Goal: Information Seeking & Learning: Learn about a topic

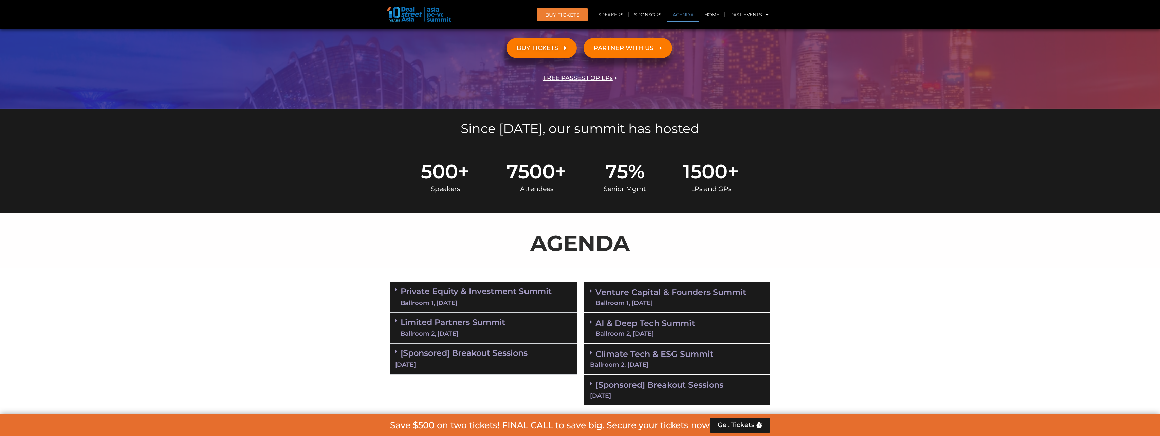
scroll to position [204, 0]
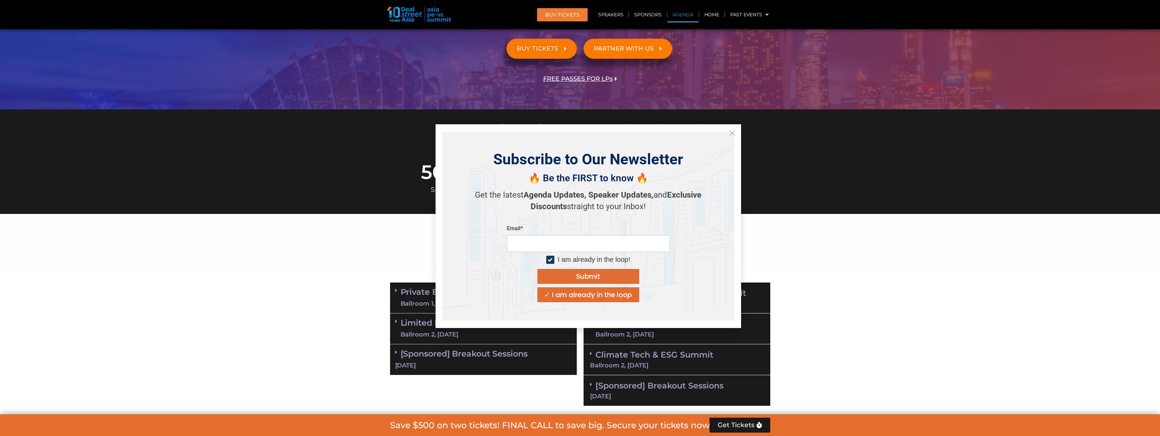
click at [732, 133] on line "Close" at bounding box center [732, 133] width 5 height 5
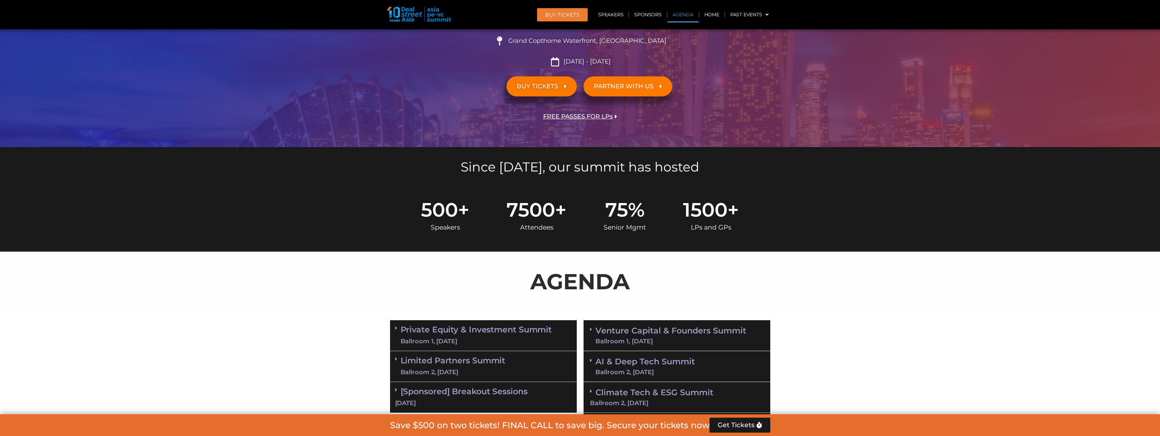
scroll to position [0, 0]
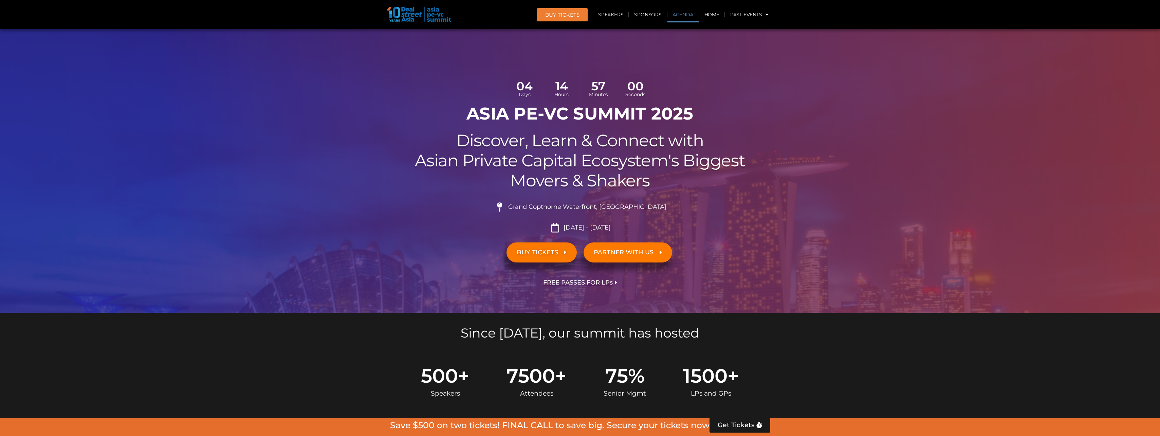
click at [692, 15] on link "Agenda" at bounding box center [683, 15] width 31 height 16
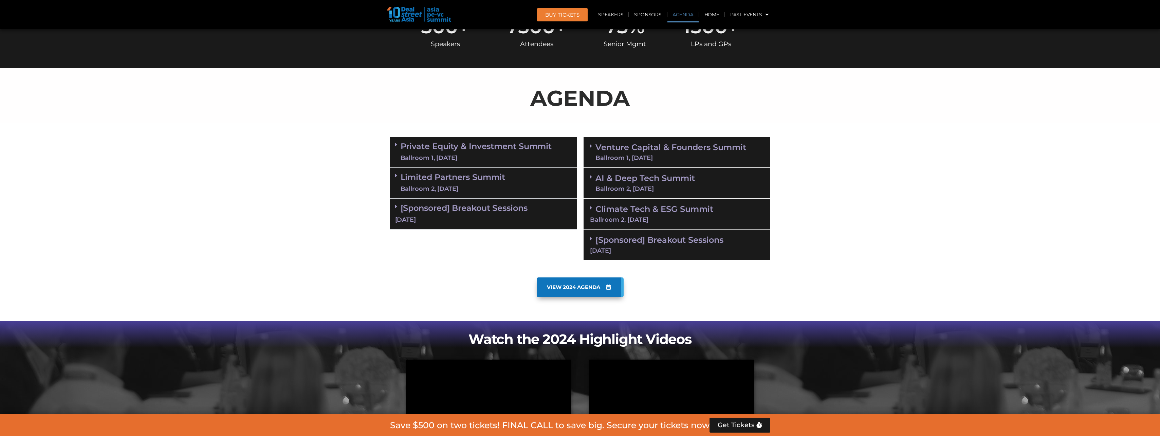
scroll to position [392, 0]
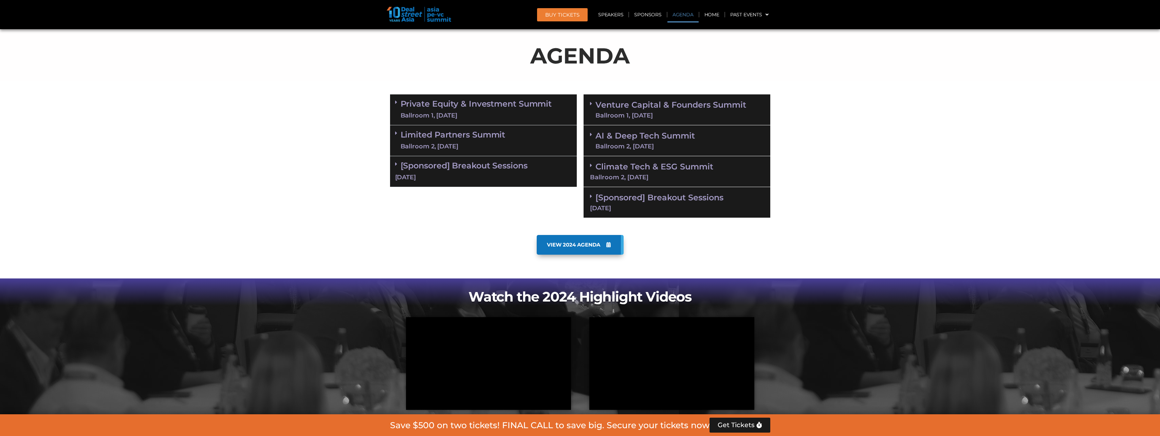
click at [479, 112] on div "Ballroom 1, [DATE]" at bounding box center [476, 115] width 151 height 8
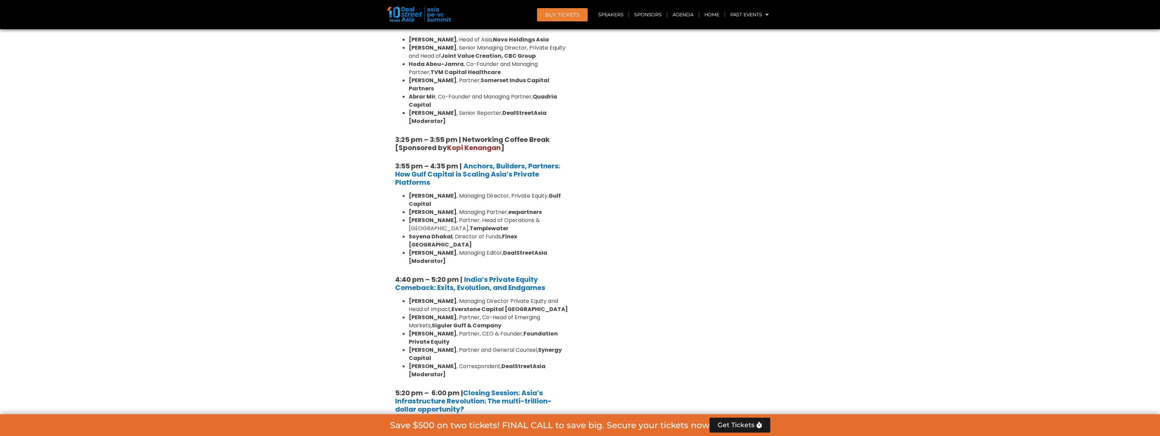
scroll to position [1139, 0]
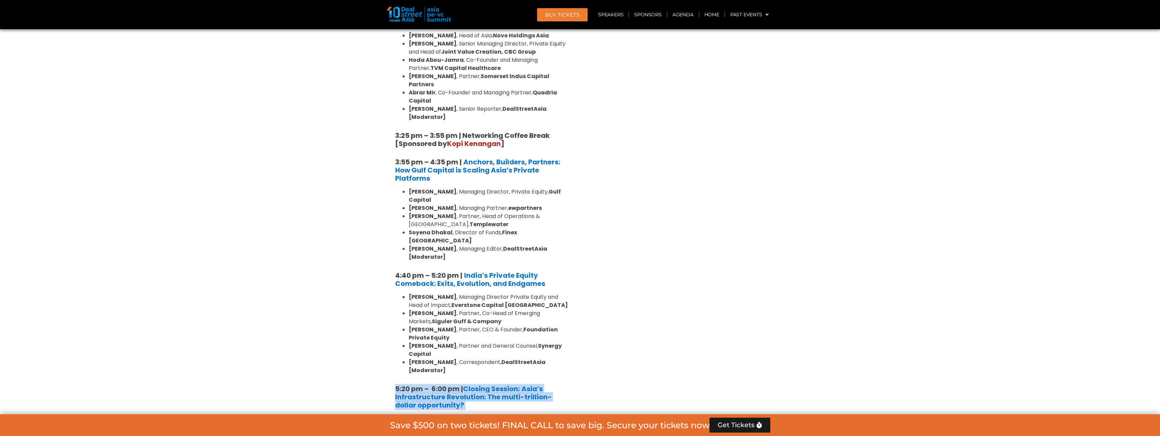
drag, startPoint x: 396, startPoint y: 281, endPoint x: 498, endPoint y: 361, distance: 129.7
drag, startPoint x: 498, startPoint y: 361, endPoint x: 468, endPoint y: 362, distance: 30.2
drag, startPoint x: 461, startPoint y: 362, endPoint x: 387, endPoint y: 280, distance: 110.6
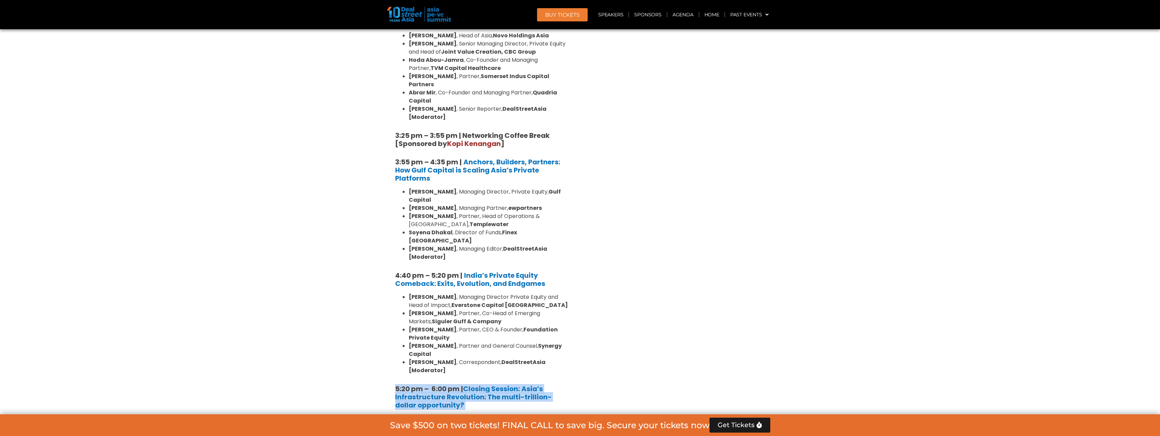
drag, startPoint x: 387, startPoint y: 280, endPoint x: 386, endPoint y: 289, distance: 9.6
drag, startPoint x: 388, startPoint y: 280, endPoint x: 507, endPoint y: 361, distance: 144.5
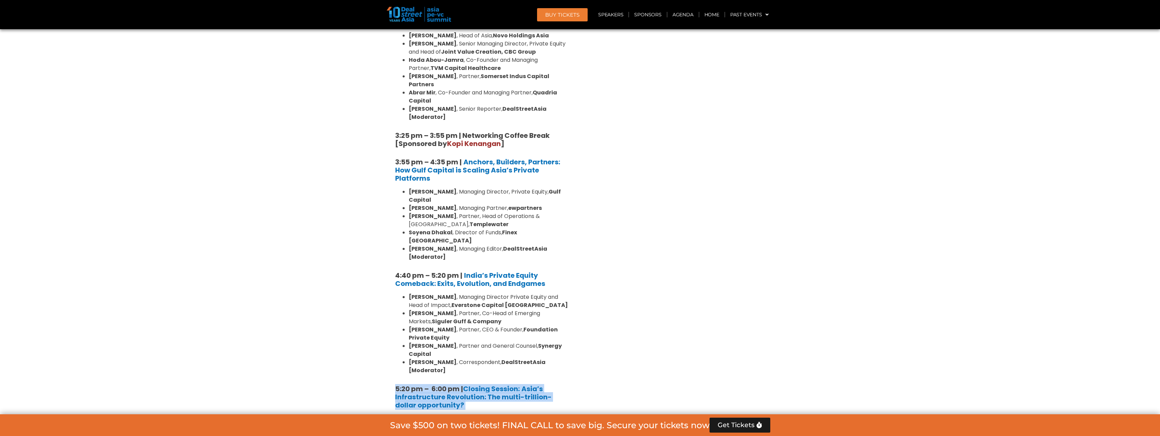
drag, startPoint x: 507, startPoint y: 361, endPoint x: 455, endPoint y: 358, distance: 52.7
drag, startPoint x: 451, startPoint y: 362, endPoint x: 390, endPoint y: 275, distance: 106.0
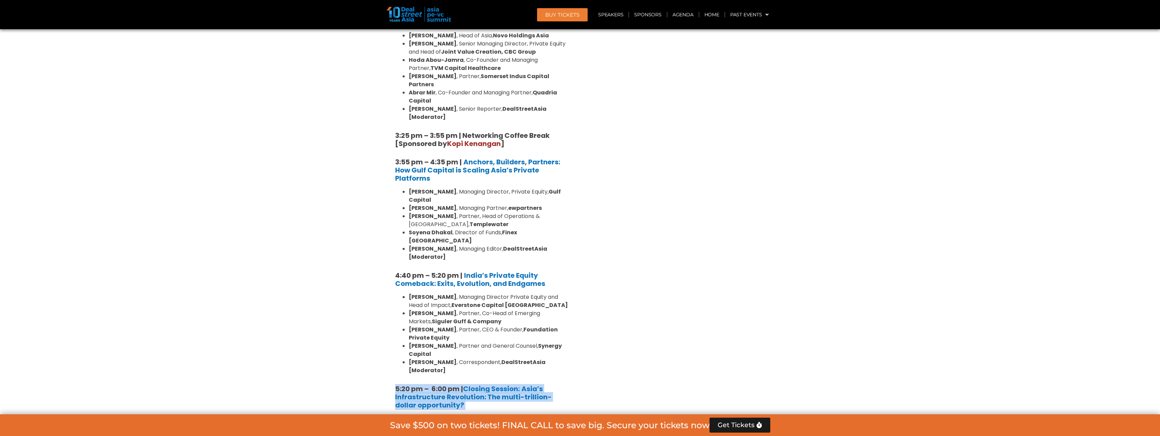
drag, startPoint x: 393, startPoint y: 279, endPoint x: 499, endPoint y: 366, distance: 136.6
drag, startPoint x: 499, startPoint y: 366, endPoint x: 463, endPoint y: 365, distance: 35.7
drag, startPoint x: 457, startPoint y: 365, endPoint x: 385, endPoint y: 281, distance: 110.5
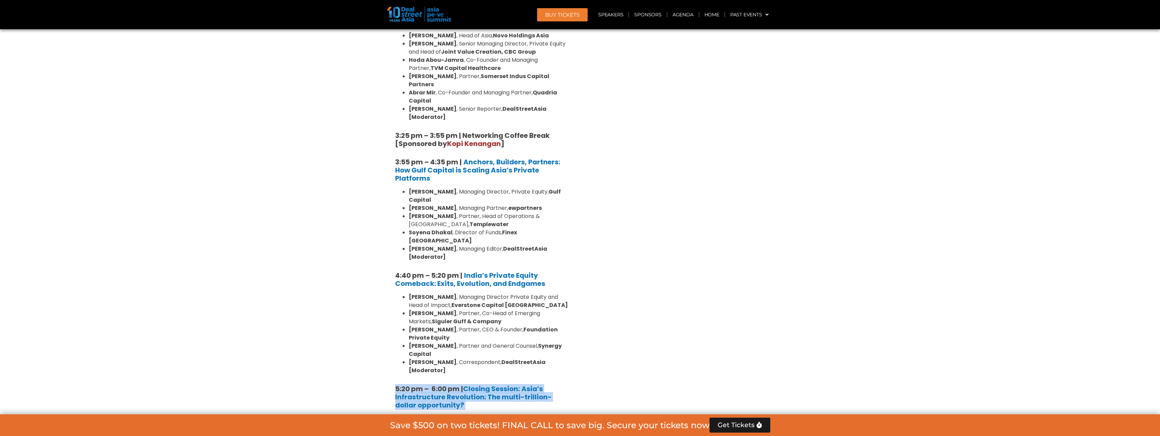
drag, startPoint x: 385, startPoint y: 281, endPoint x: 380, endPoint y: 282, distance: 5.2
drag, startPoint x: 381, startPoint y: 282, endPoint x: 516, endPoint y: 366, distance: 159.6
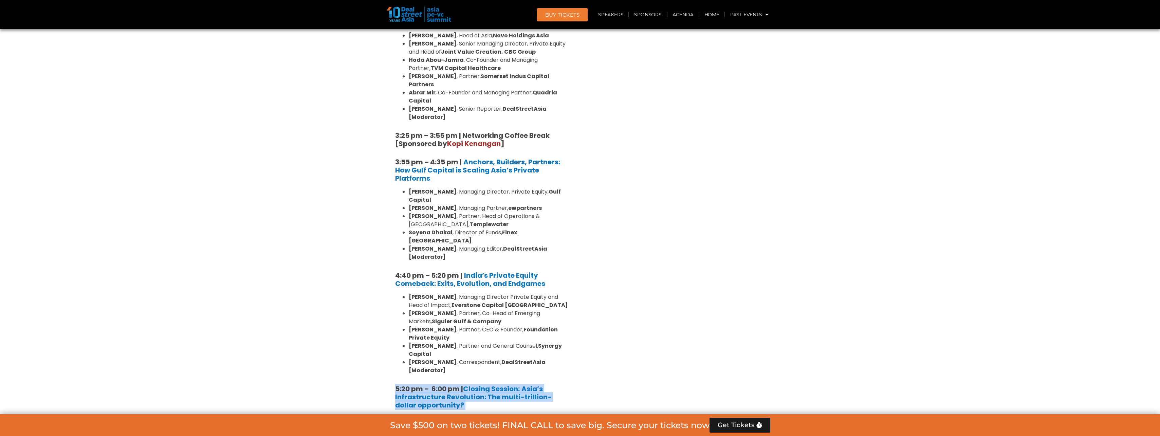
drag, startPoint x: 516, startPoint y: 366, endPoint x: 474, endPoint y: 366, distance: 41.4
drag, startPoint x: 459, startPoint y: 365, endPoint x: 387, endPoint y: 284, distance: 108.7
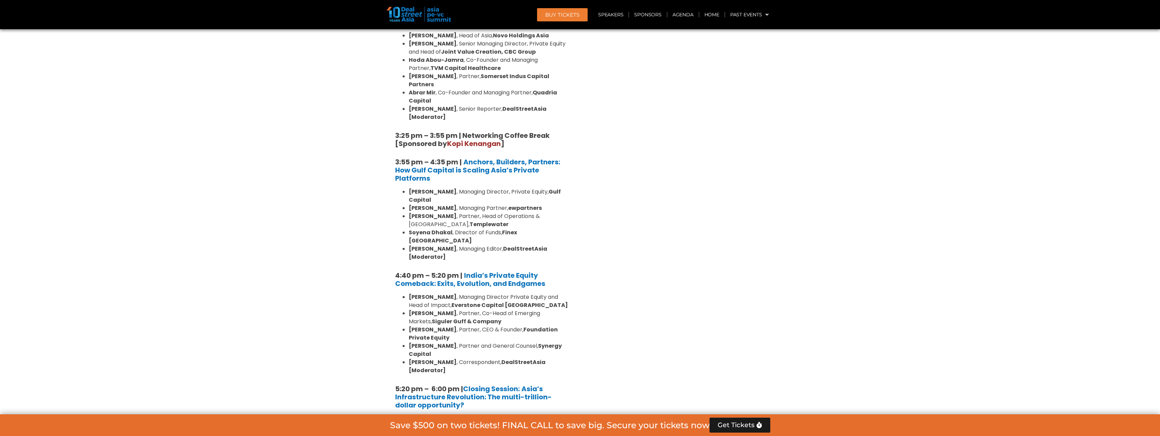
click at [436, 384] on strong "5:20 pm – 6:00 pm | Closing Session:" at bounding box center [457, 389] width 125 height 10
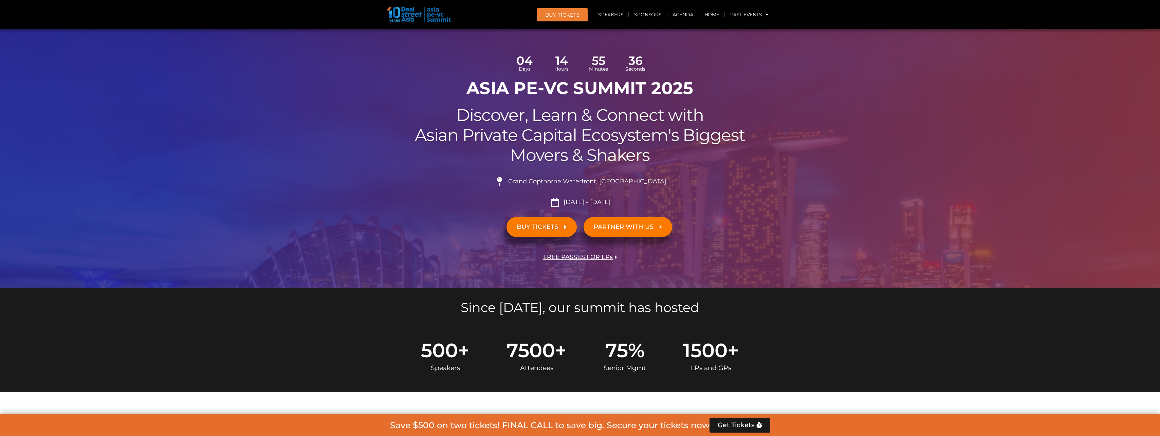
scroll to position [0, 0]
